Goal: Task Accomplishment & Management: Manage account settings

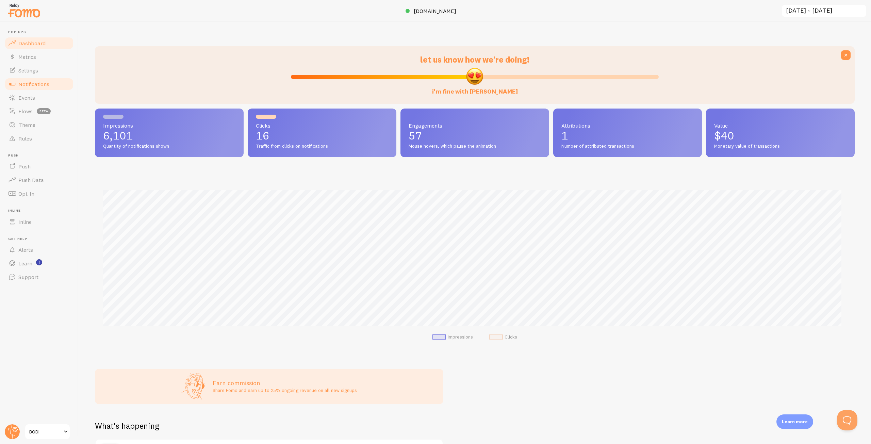
click at [30, 81] on span "Notifications" at bounding box center [33, 84] width 31 height 7
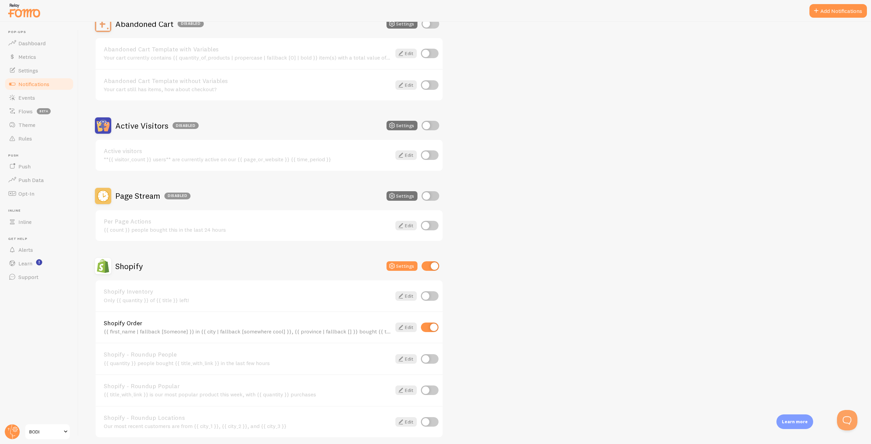
scroll to position [102, 0]
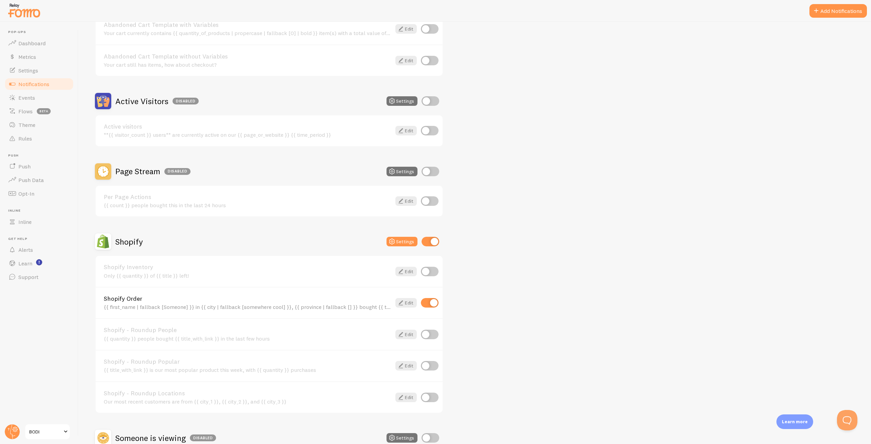
click at [432, 244] on input "checkbox" at bounding box center [431, 242] width 18 height 10
checkbox input "false"
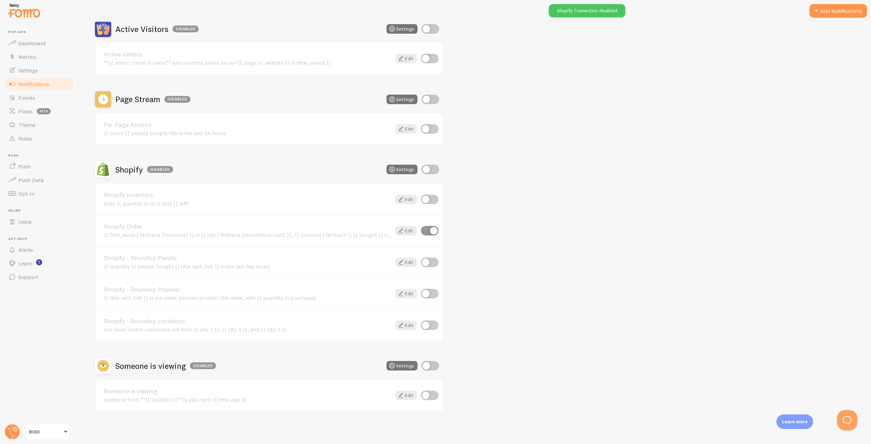
scroll to position [175, 0]
click at [48, 43] on link "Dashboard" at bounding box center [39, 43] width 70 height 14
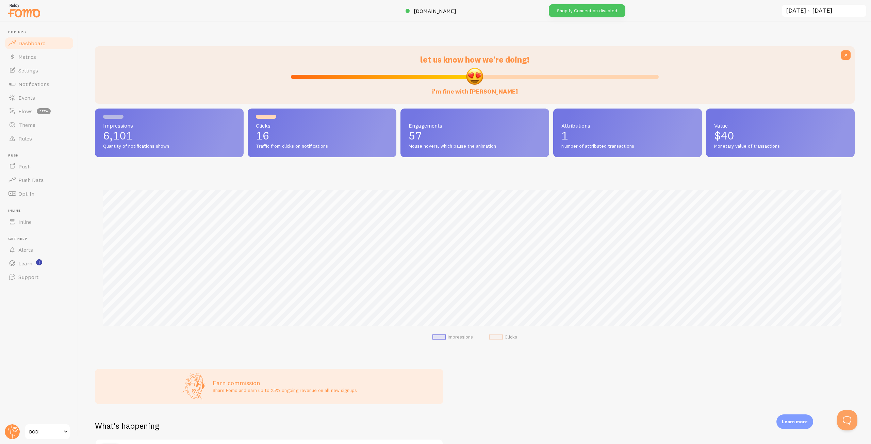
scroll to position [179, 755]
click at [29, 84] on span "Notifications" at bounding box center [33, 84] width 31 height 7
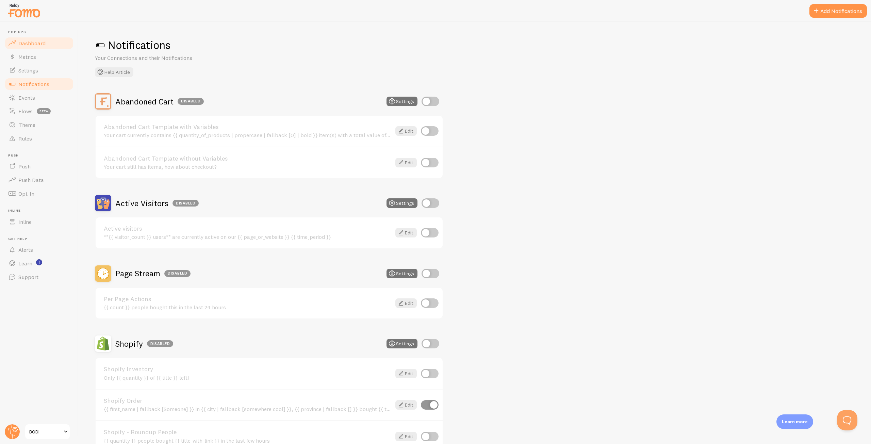
click at [32, 40] on span "Dashboard" at bounding box center [31, 43] width 27 height 7
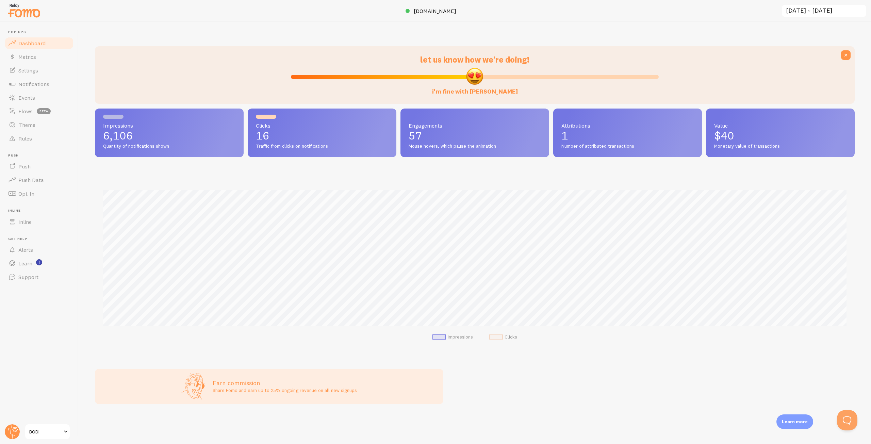
scroll to position [340082, 339506]
click at [31, 166] on link "Push" at bounding box center [39, 167] width 70 height 14
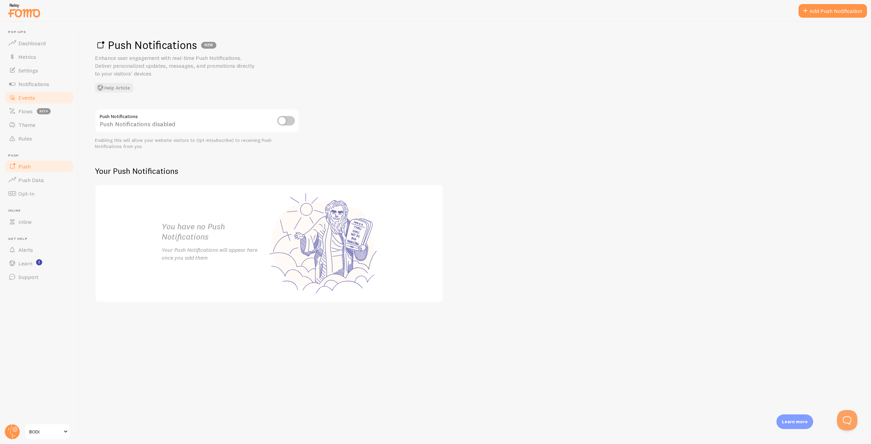
click at [28, 96] on span "Events" at bounding box center [26, 97] width 17 height 7
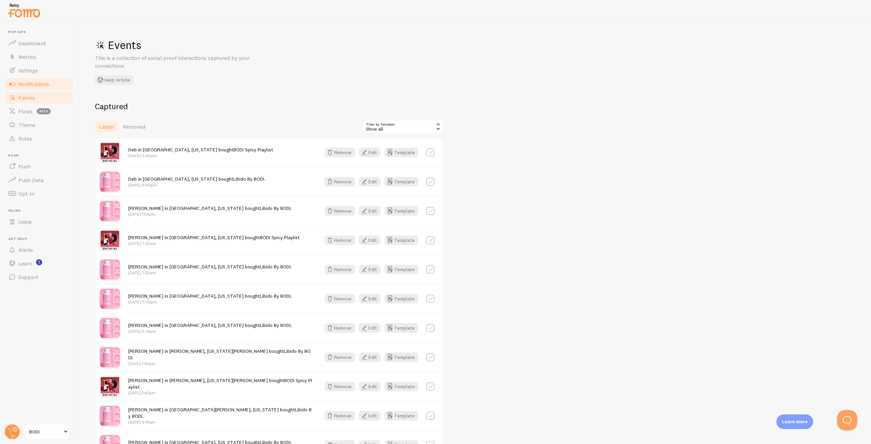
click at [34, 81] on span "Notifications" at bounding box center [33, 84] width 31 height 7
